Goal: Check status: Check status

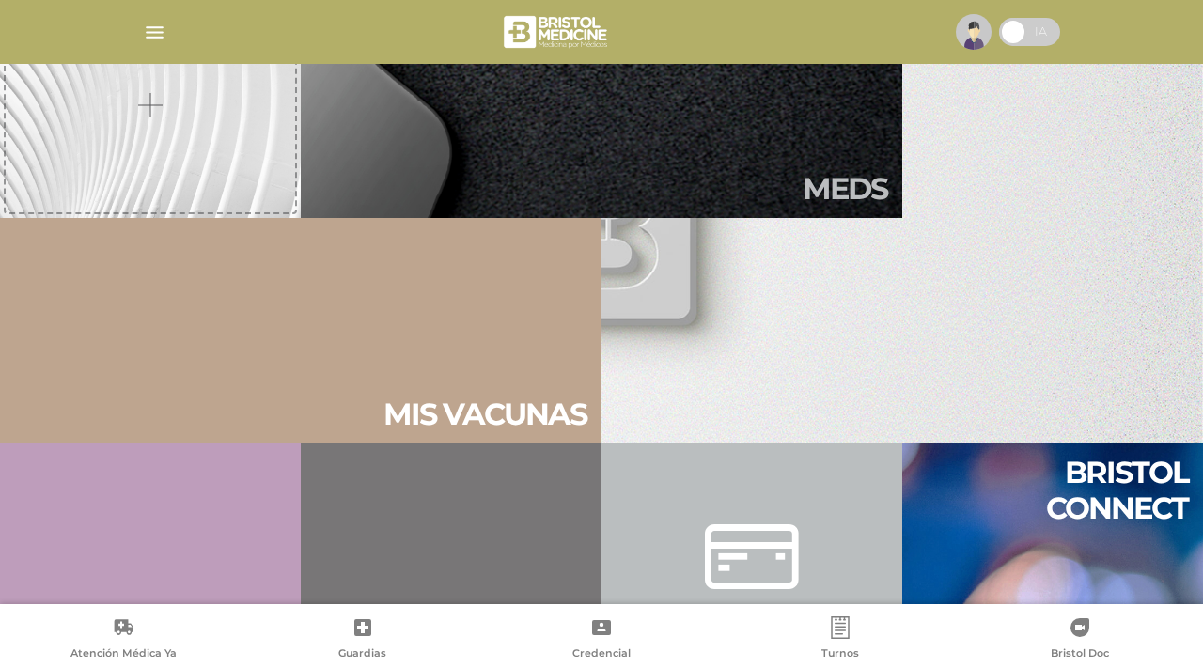
scroll to position [869, 0]
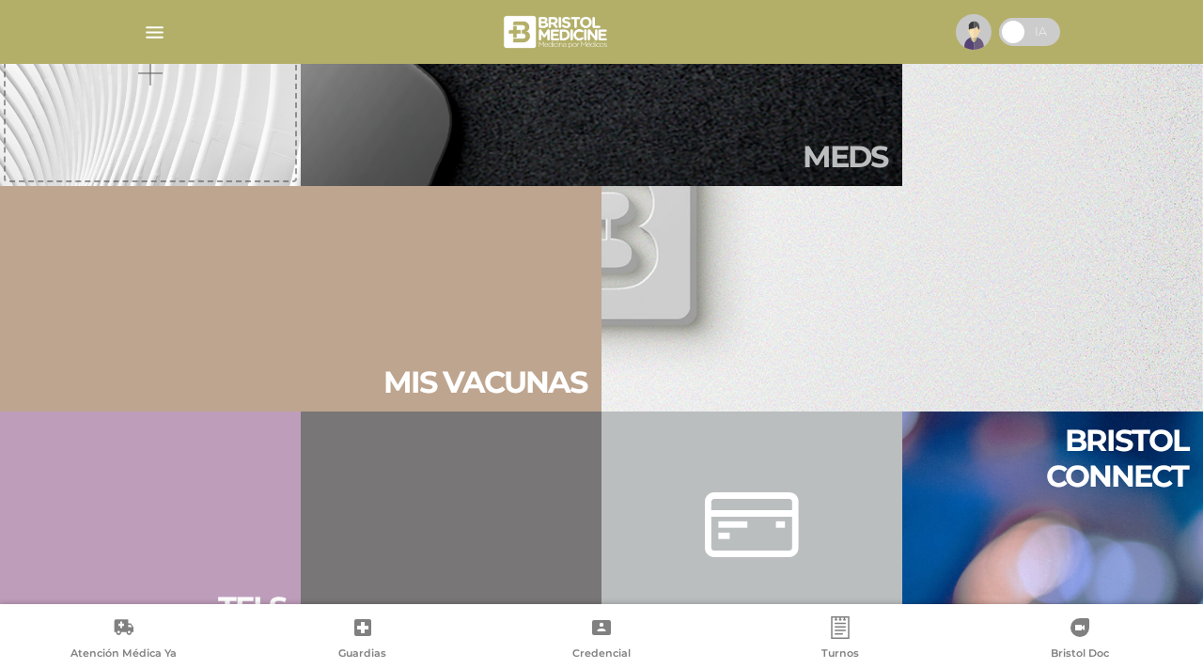
click at [153, 15] on div at bounding box center [601, 31] width 962 height 45
click at [148, 29] on img "button" at bounding box center [154, 32] width 23 height 23
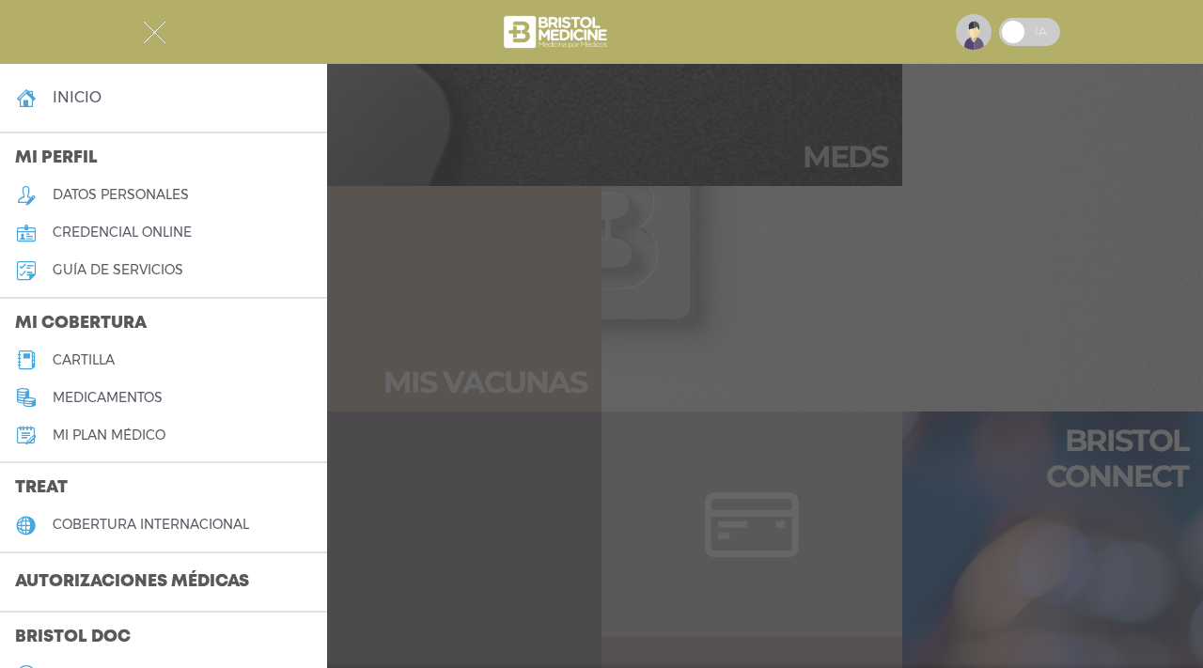
click at [166, 577] on h3 "Autorizaciones médicas" at bounding box center [132, 583] width 264 height 36
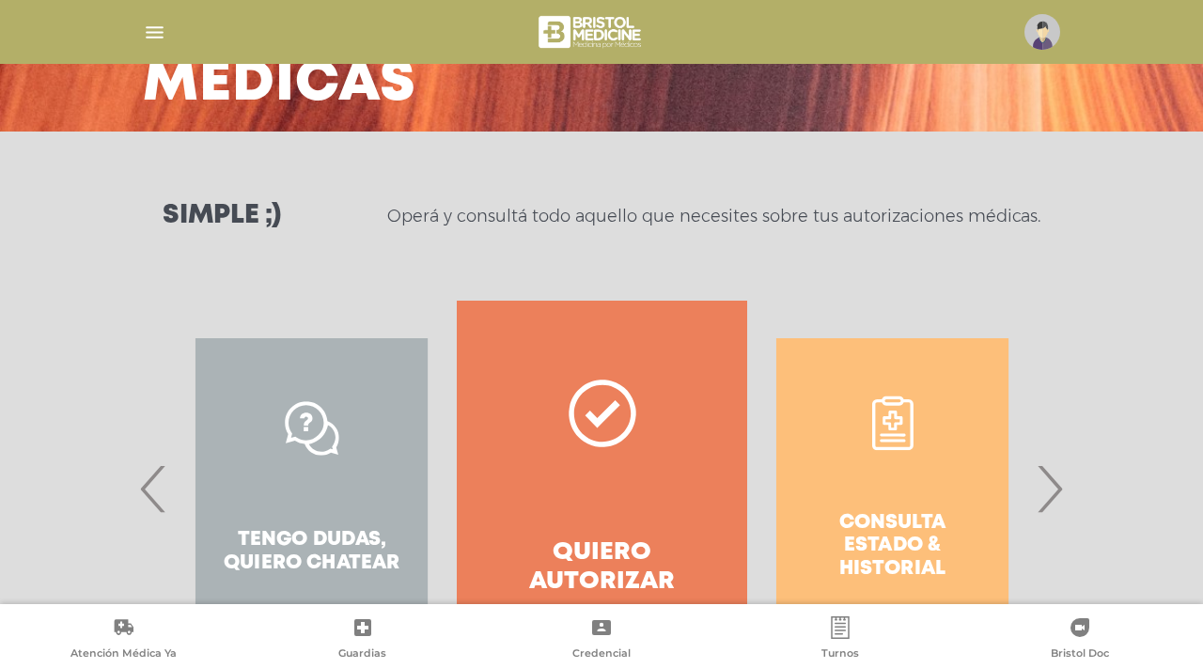
scroll to position [275, 0]
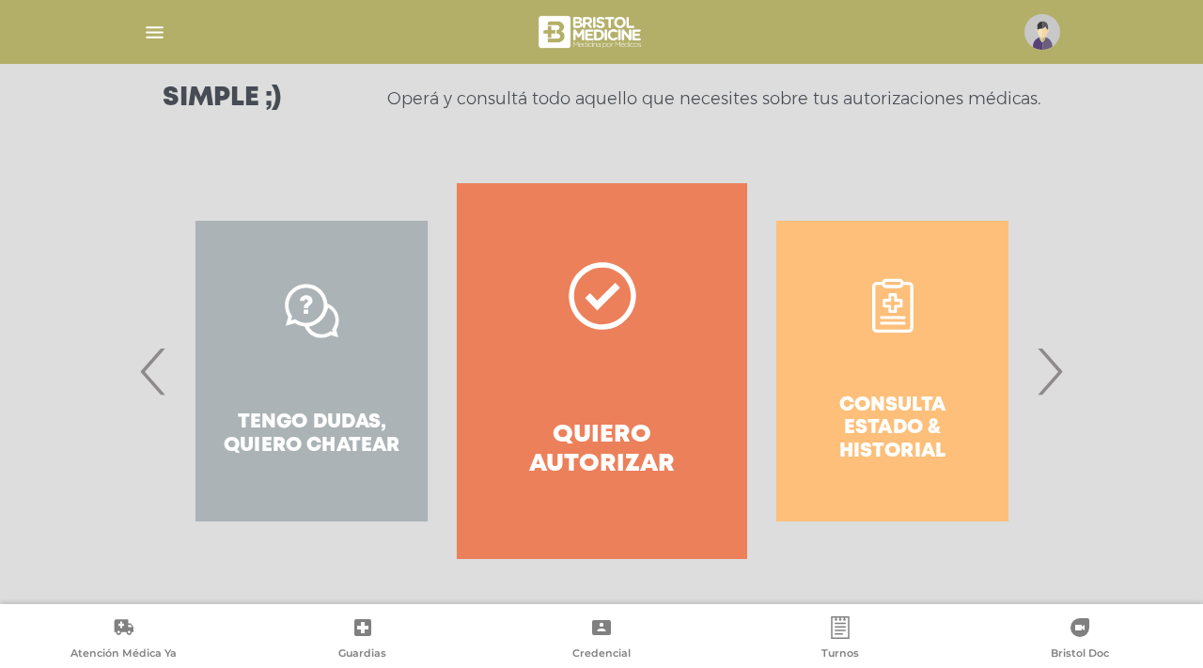
click at [815, 376] on div "Consulta estado & historial" at bounding box center [892, 371] width 290 height 376
click at [876, 377] on div "Consulta estado & historial" at bounding box center [892, 371] width 290 height 376
click at [1060, 354] on span "›" at bounding box center [1049, 372] width 37 height 102
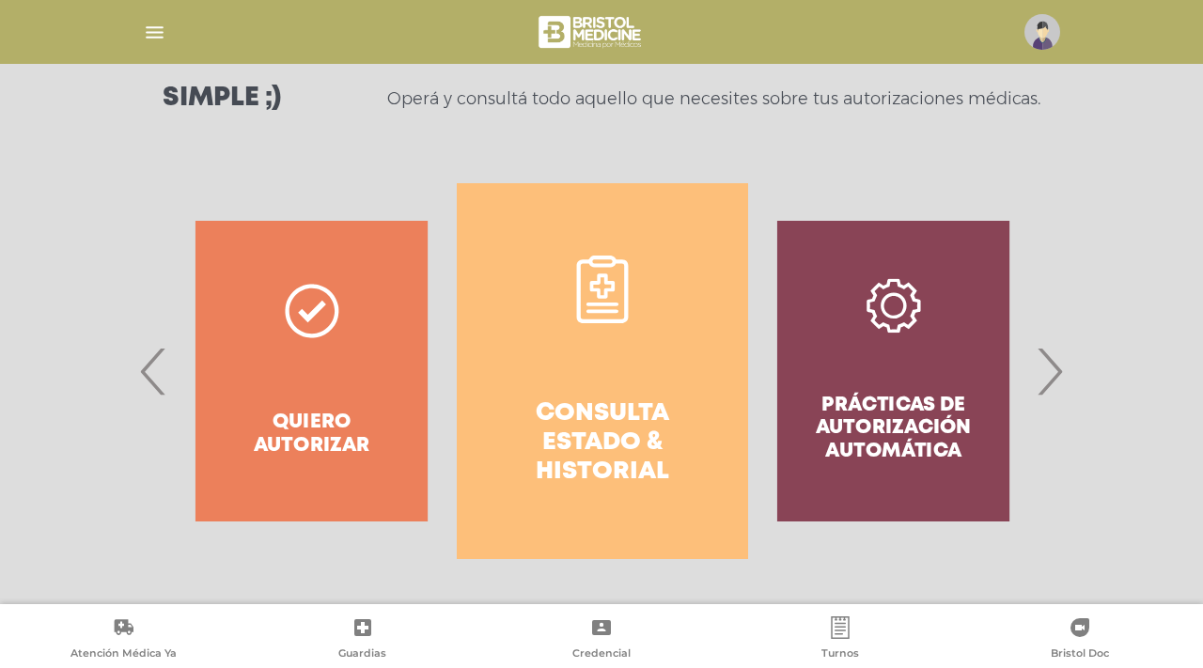
click at [624, 398] on link "Consulta estado & historial" at bounding box center [602, 371] width 290 height 376
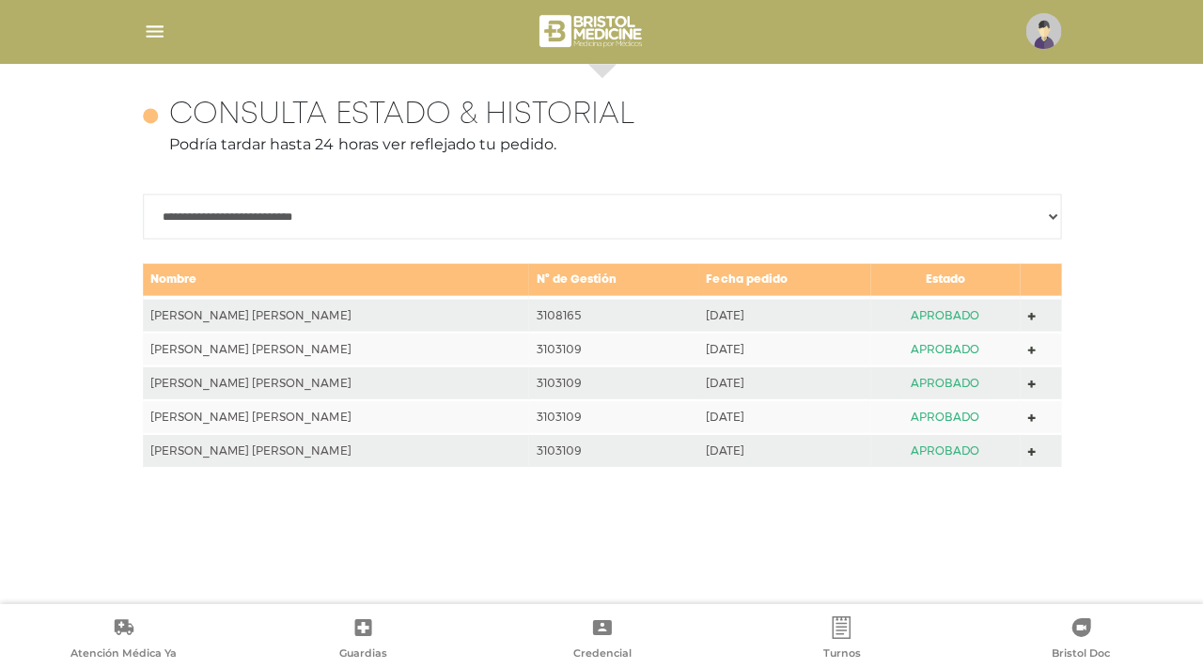
scroll to position [816, 0]
click at [155, 43] on div at bounding box center [601, 31] width 962 height 45
click at [155, 30] on img "button" at bounding box center [154, 32] width 23 height 23
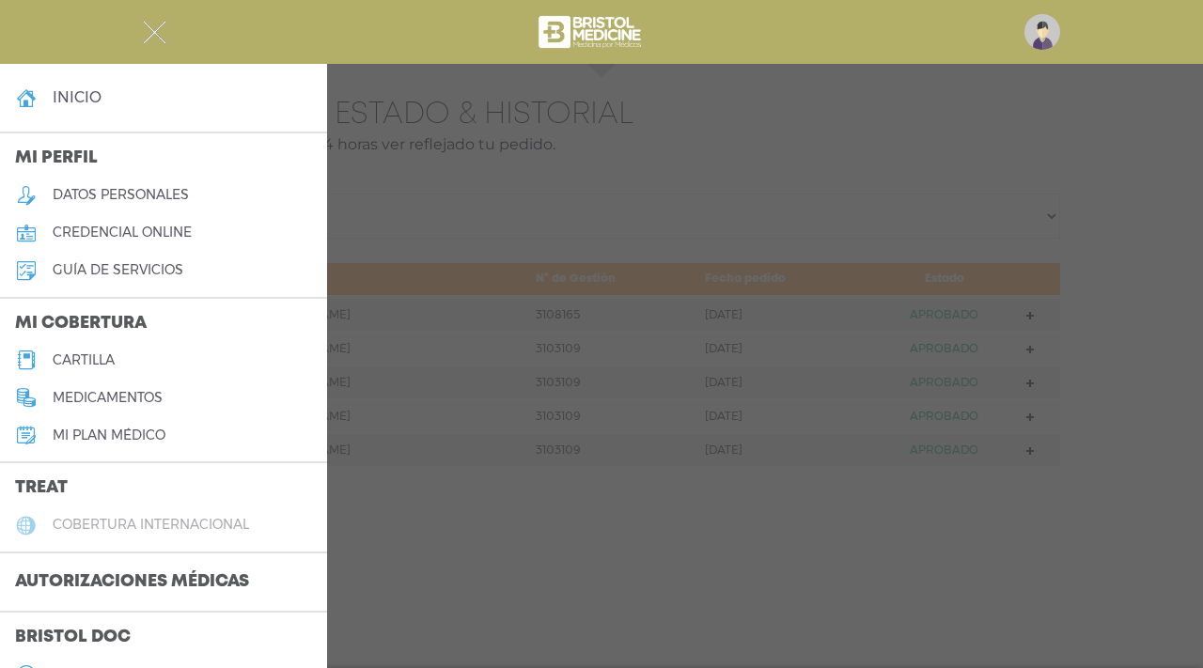
click at [84, 525] on h5 "cobertura internacional" at bounding box center [151, 525] width 196 height 16
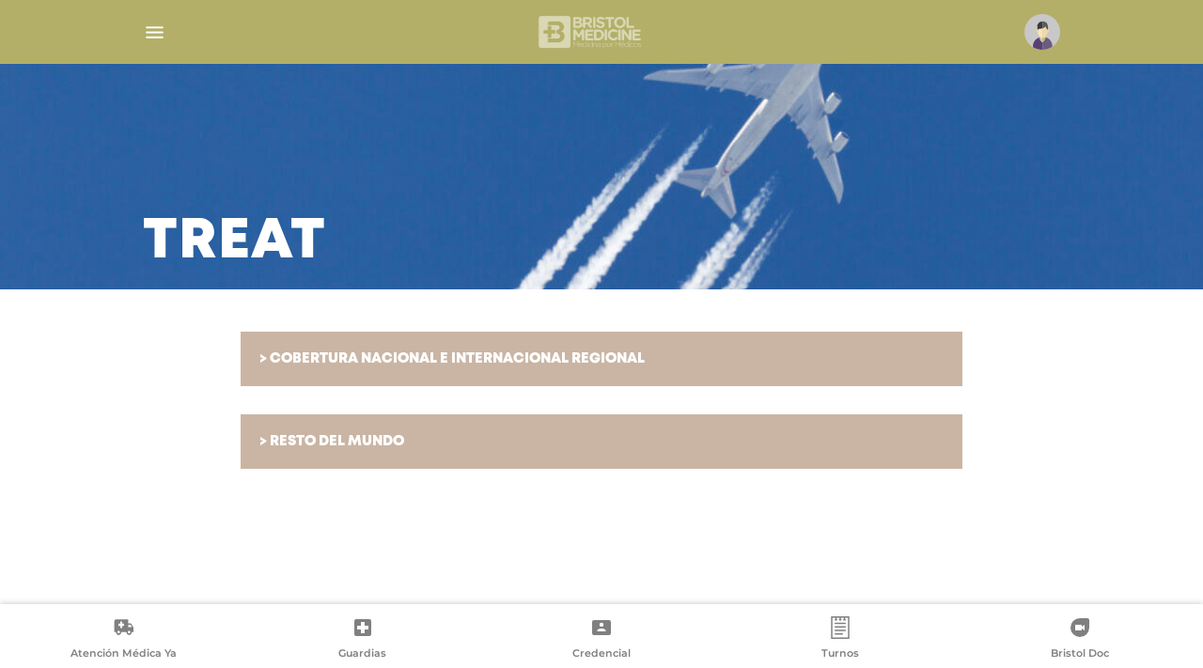
click at [586, 45] on img at bounding box center [592, 31] width 112 height 45
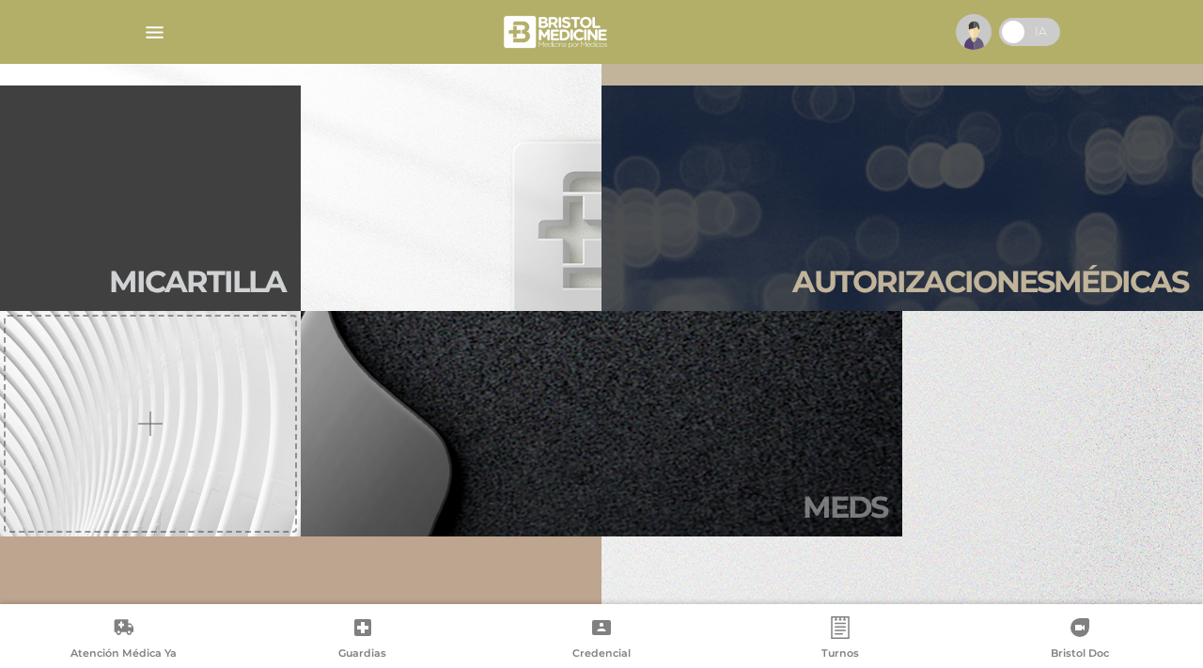
scroll to position [522, 0]
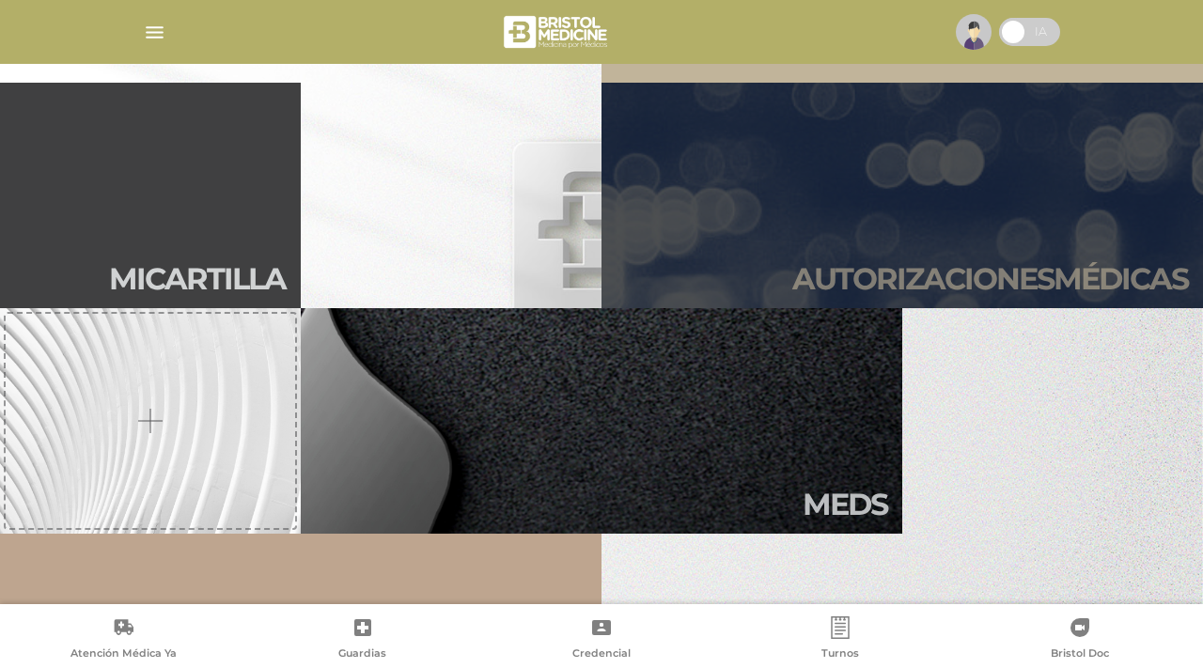
click at [768, 273] on link "Autori zaciones médicas" at bounding box center [903, 196] width 602 height 226
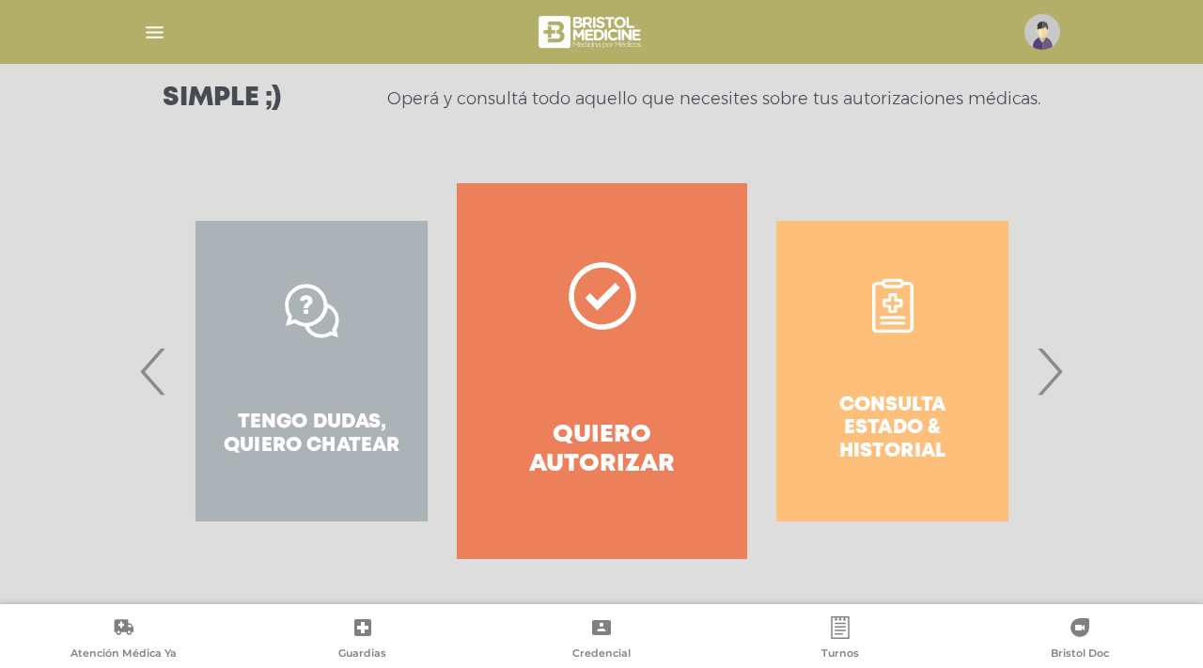
click at [596, 401] on link "Quiero autorizar" at bounding box center [602, 371] width 290 height 376
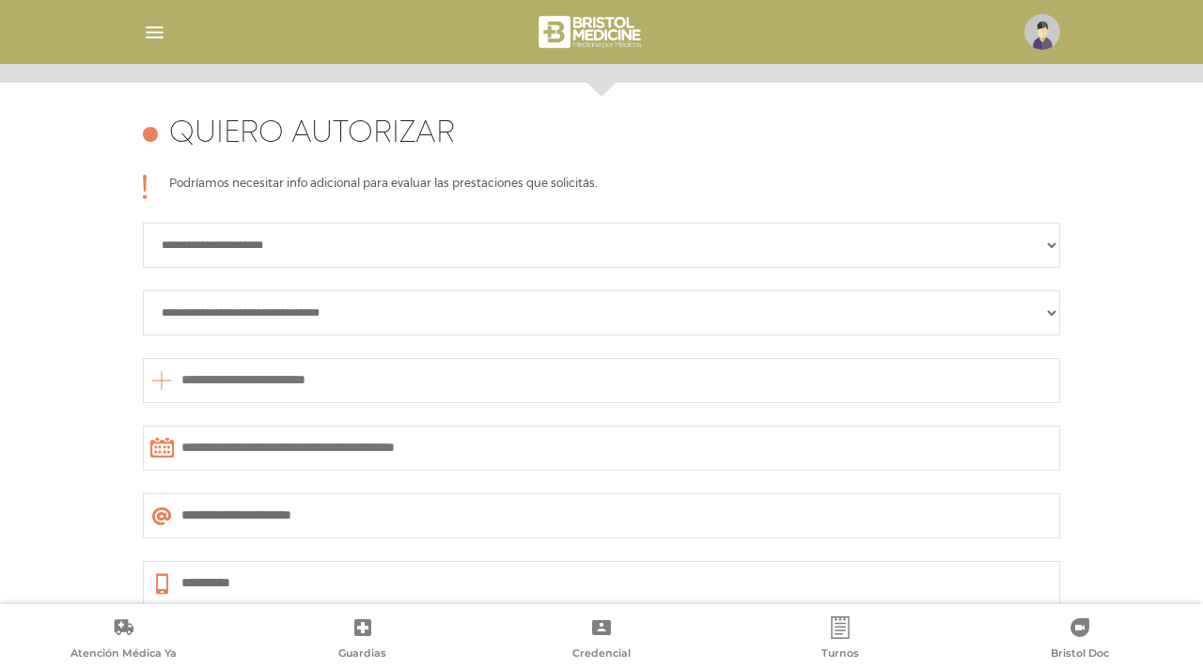
scroll to position [459, 0]
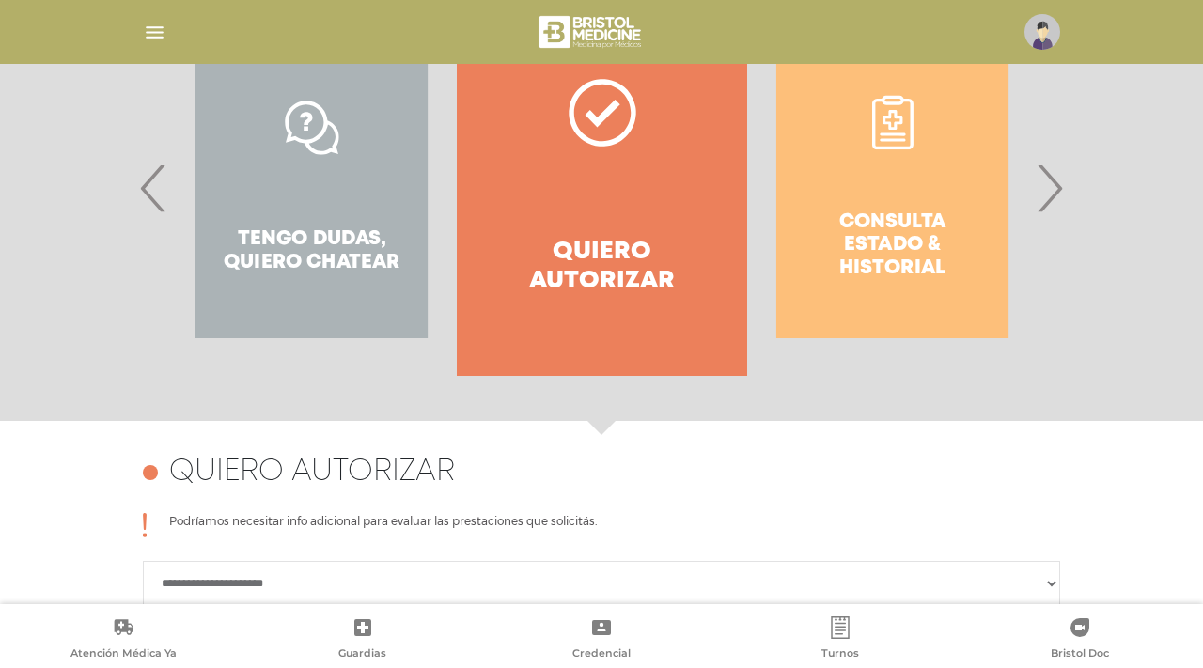
click at [884, 197] on div "Consulta estado & historial" at bounding box center [892, 188] width 290 height 376
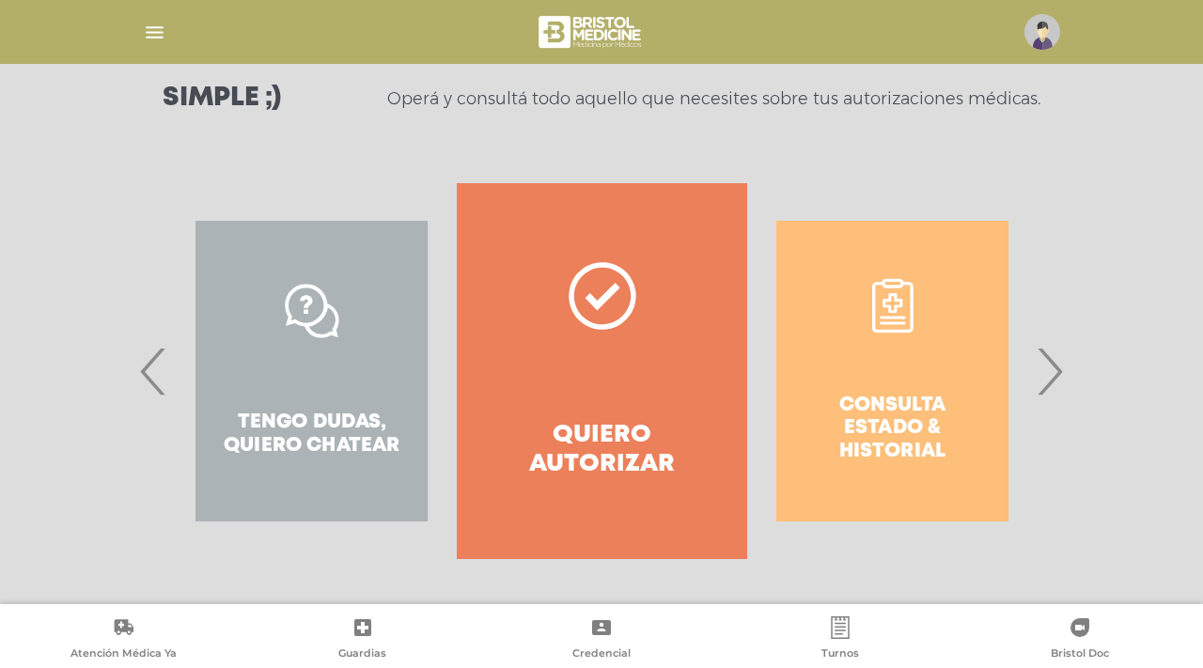
scroll to position [275, 0]
click at [1061, 362] on span "›" at bounding box center [1049, 372] width 37 height 102
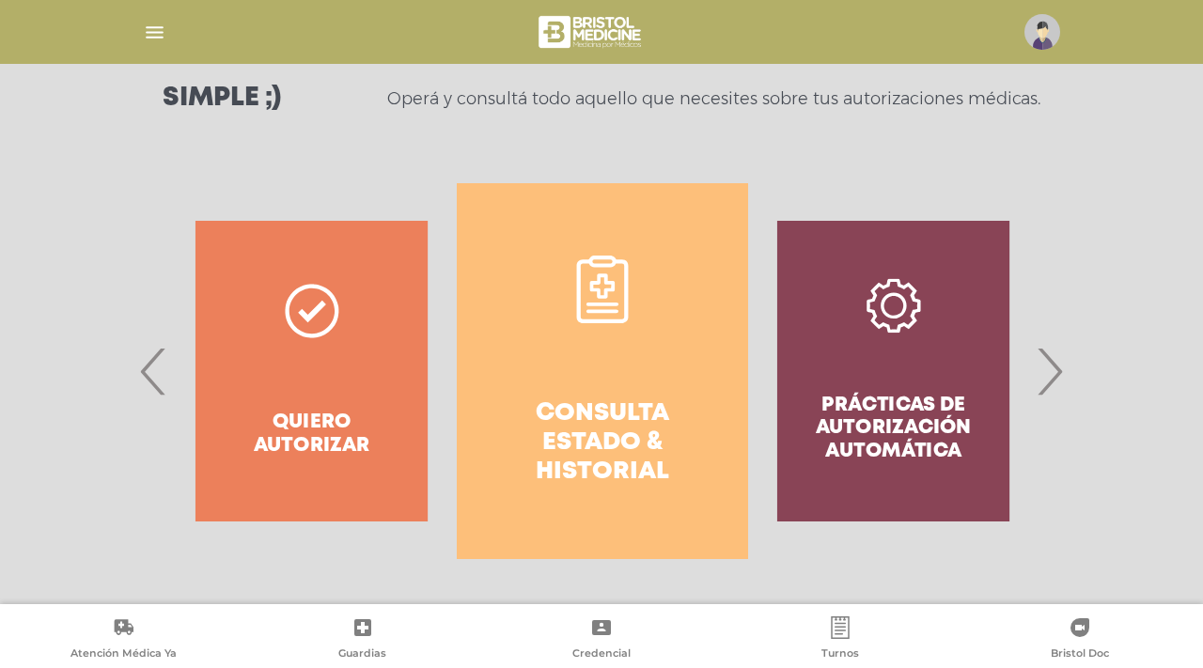
click at [1032, 363] on div "Prácticas de autorización automática" at bounding box center [893, 371] width 290 height 376
click at [1040, 363] on span "›" at bounding box center [1049, 372] width 37 height 102
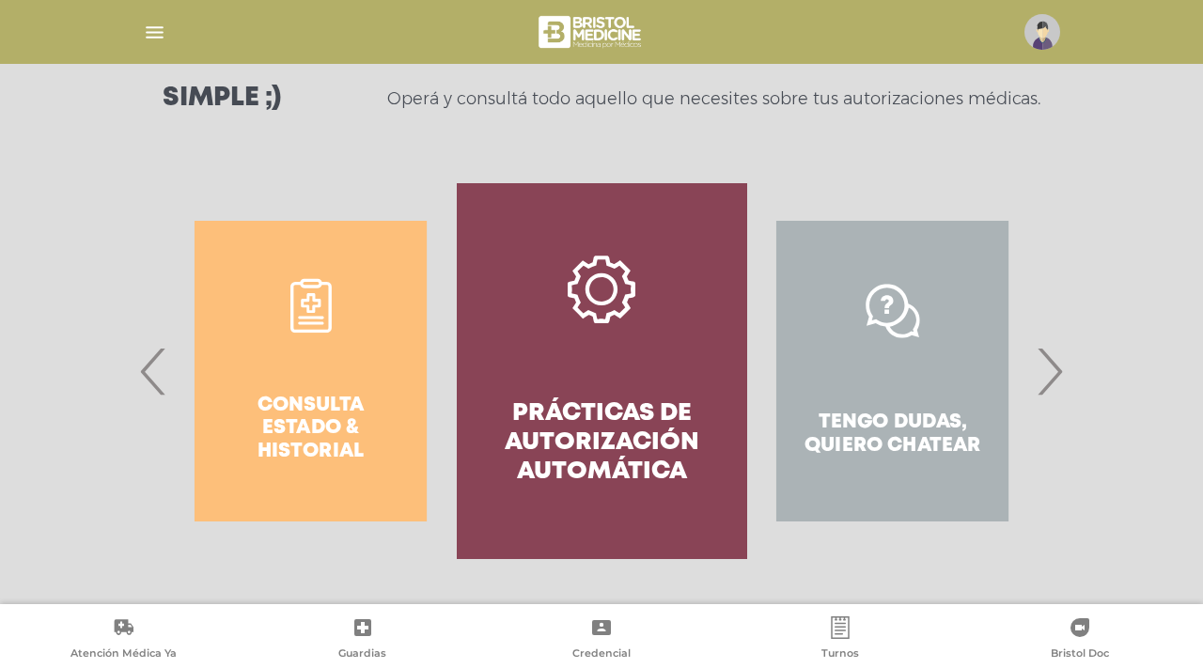
click at [611, 347] on link "Prácticas de autorización automática" at bounding box center [602, 371] width 290 height 376
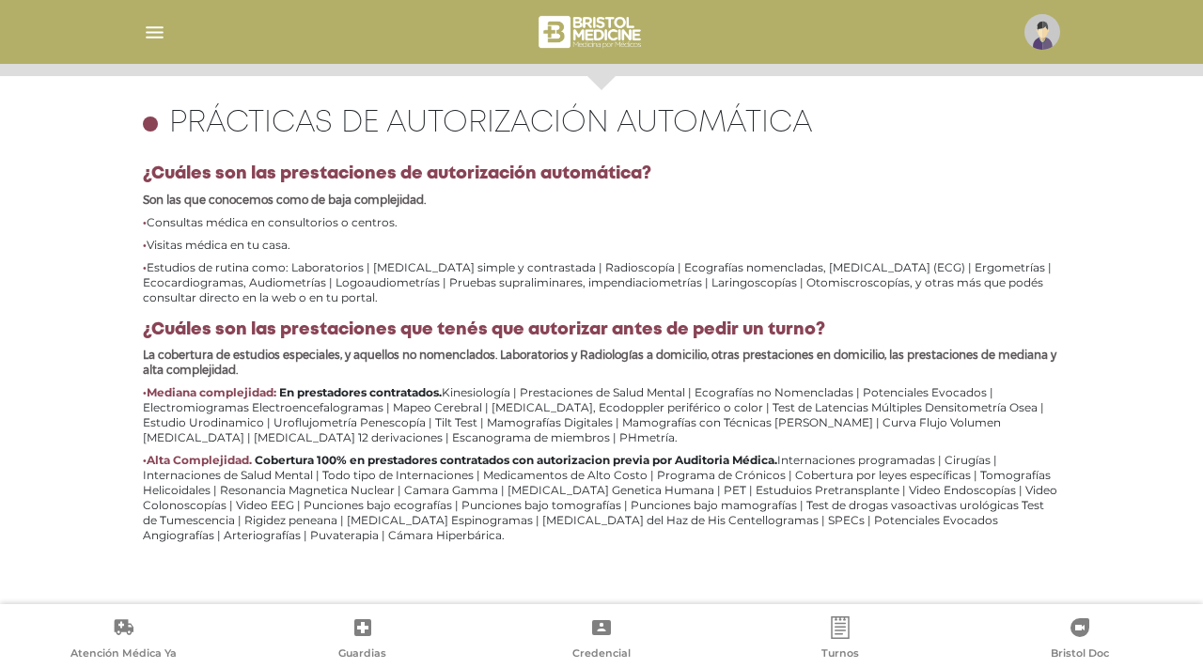
scroll to position [816, 0]
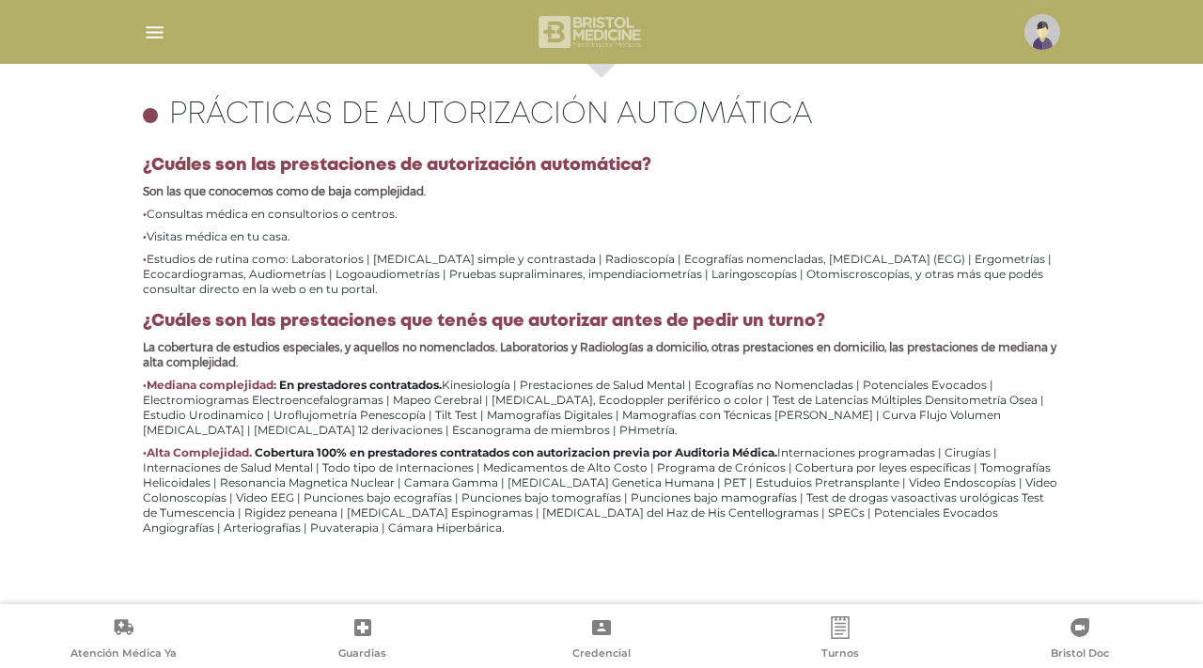
click at [596, 41] on img at bounding box center [592, 31] width 112 height 45
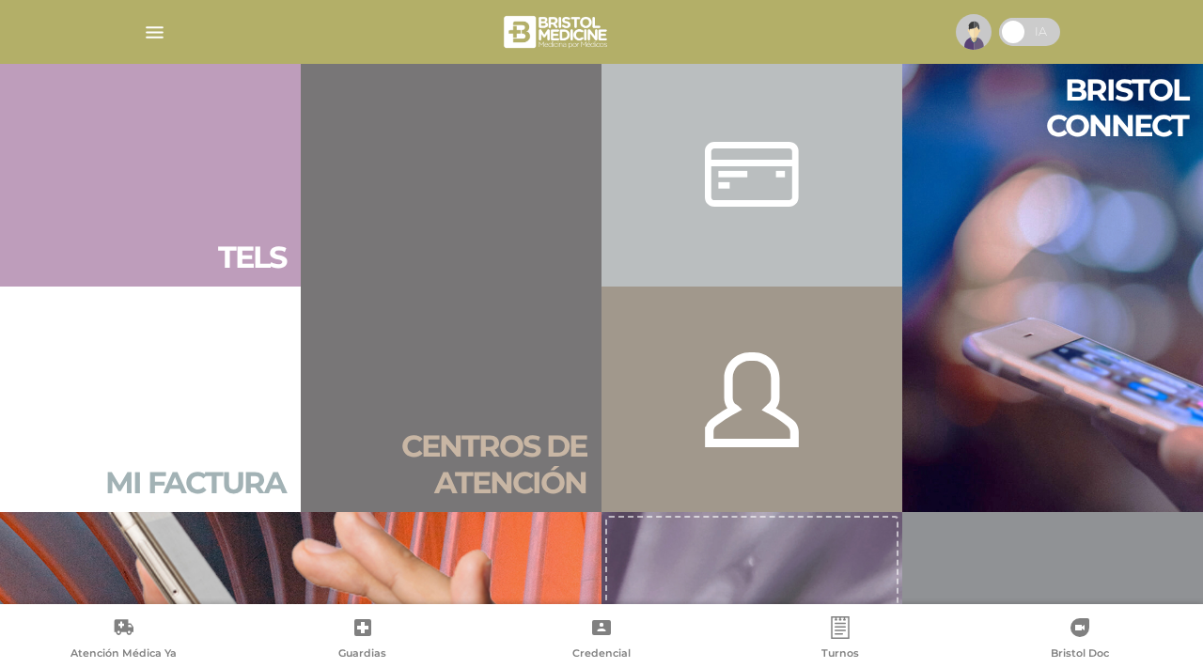
scroll to position [1227, 0]
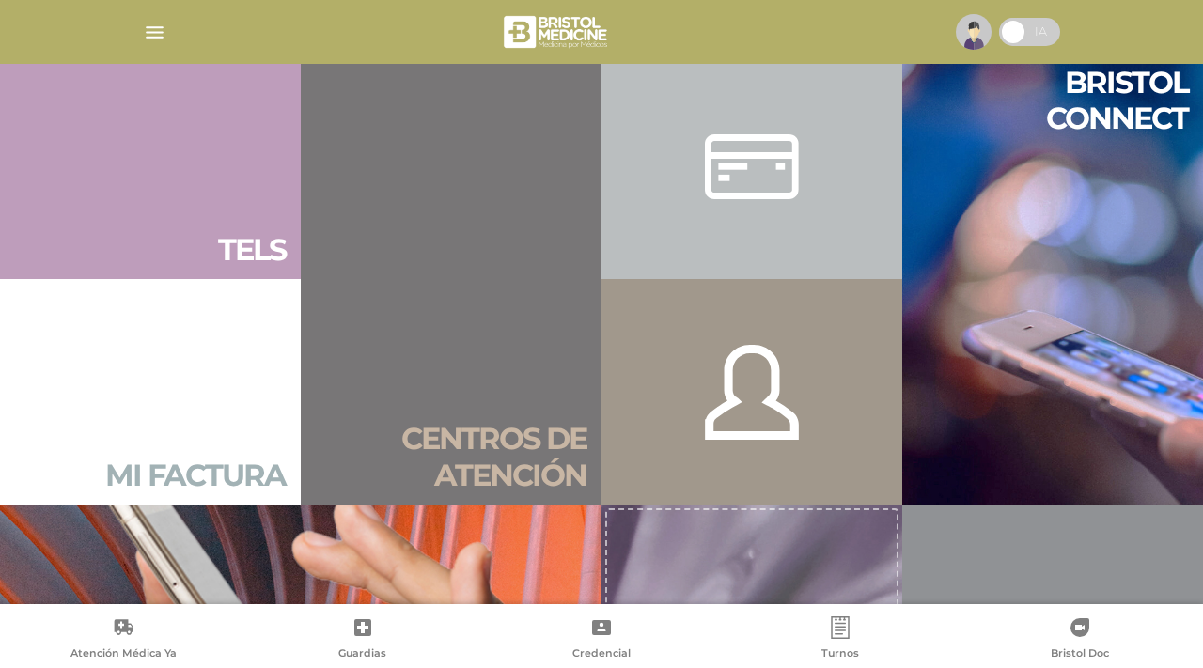
click at [241, 377] on link "Mi factura" at bounding box center [150, 392] width 301 height 226
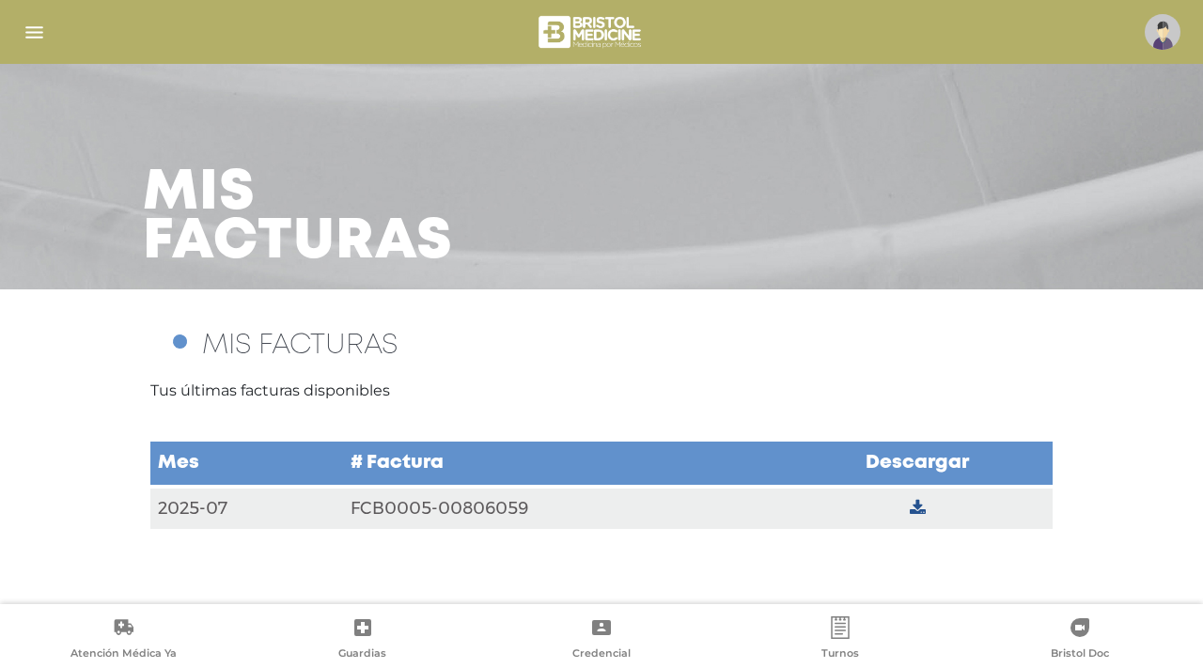
click at [925, 509] on icon at bounding box center [918, 508] width 16 height 17
